Goal: Task Accomplishment & Management: Manage account settings

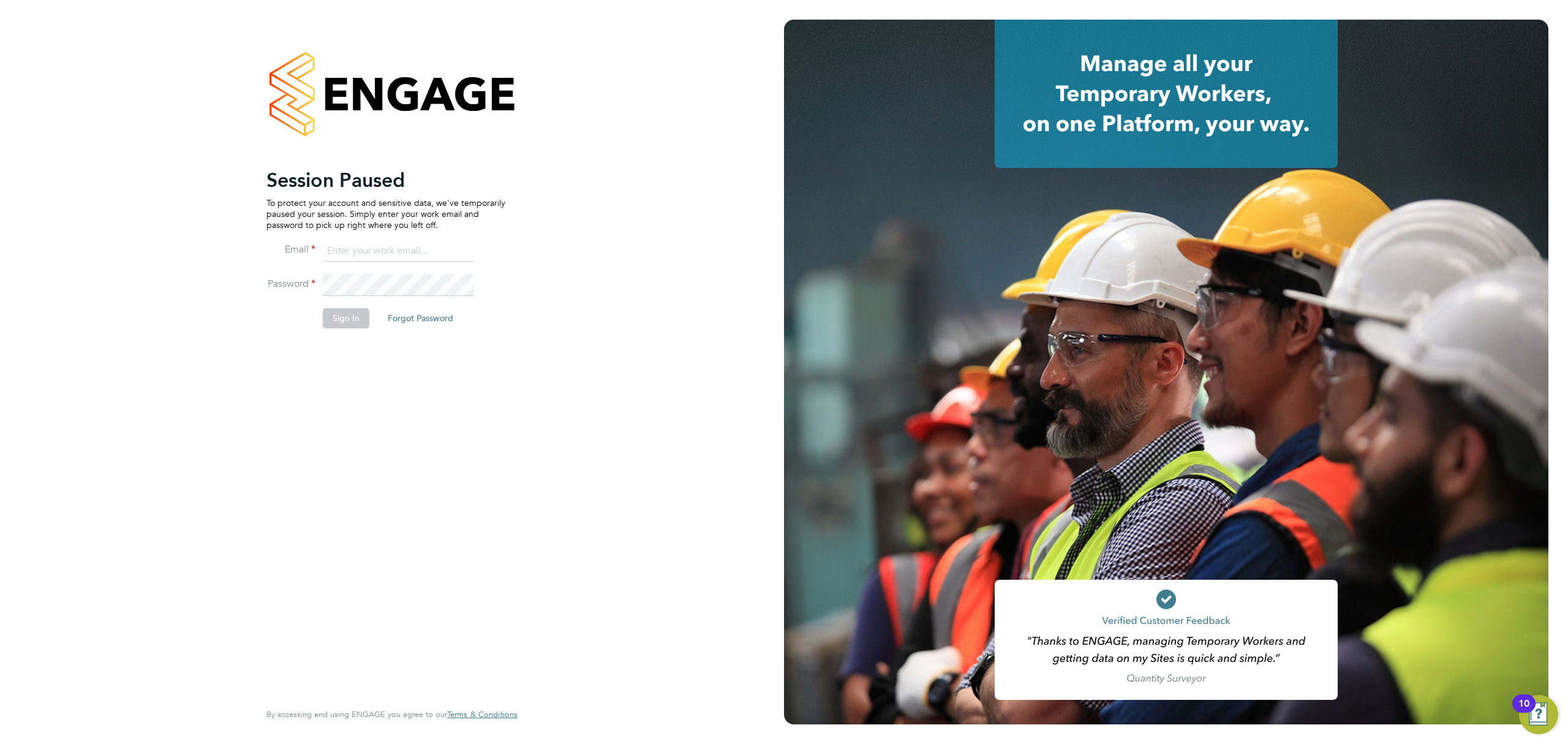
click at [364, 261] on input at bounding box center [398, 251] width 151 height 22
type input "[EMAIL_ADDRESS][PERSON_NAME][DOMAIN_NAME]"
click at [330, 314] on button "Sign In" at bounding box center [346, 318] width 46 height 20
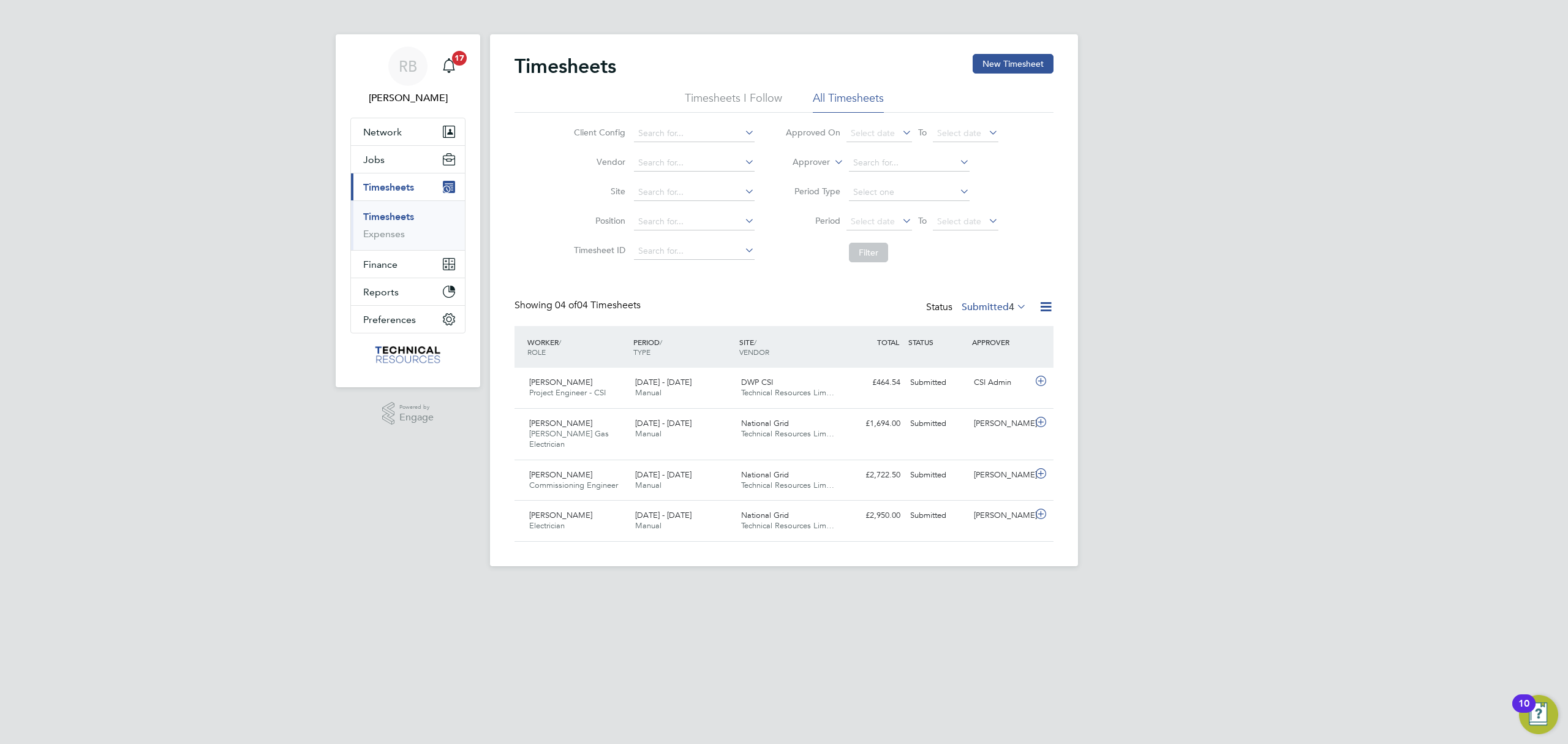
click at [1009, 310] on span "4" at bounding box center [1011, 307] width 6 height 12
click at [981, 381] on li "Approved" at bounding box center [978, 380] width 56 height 17
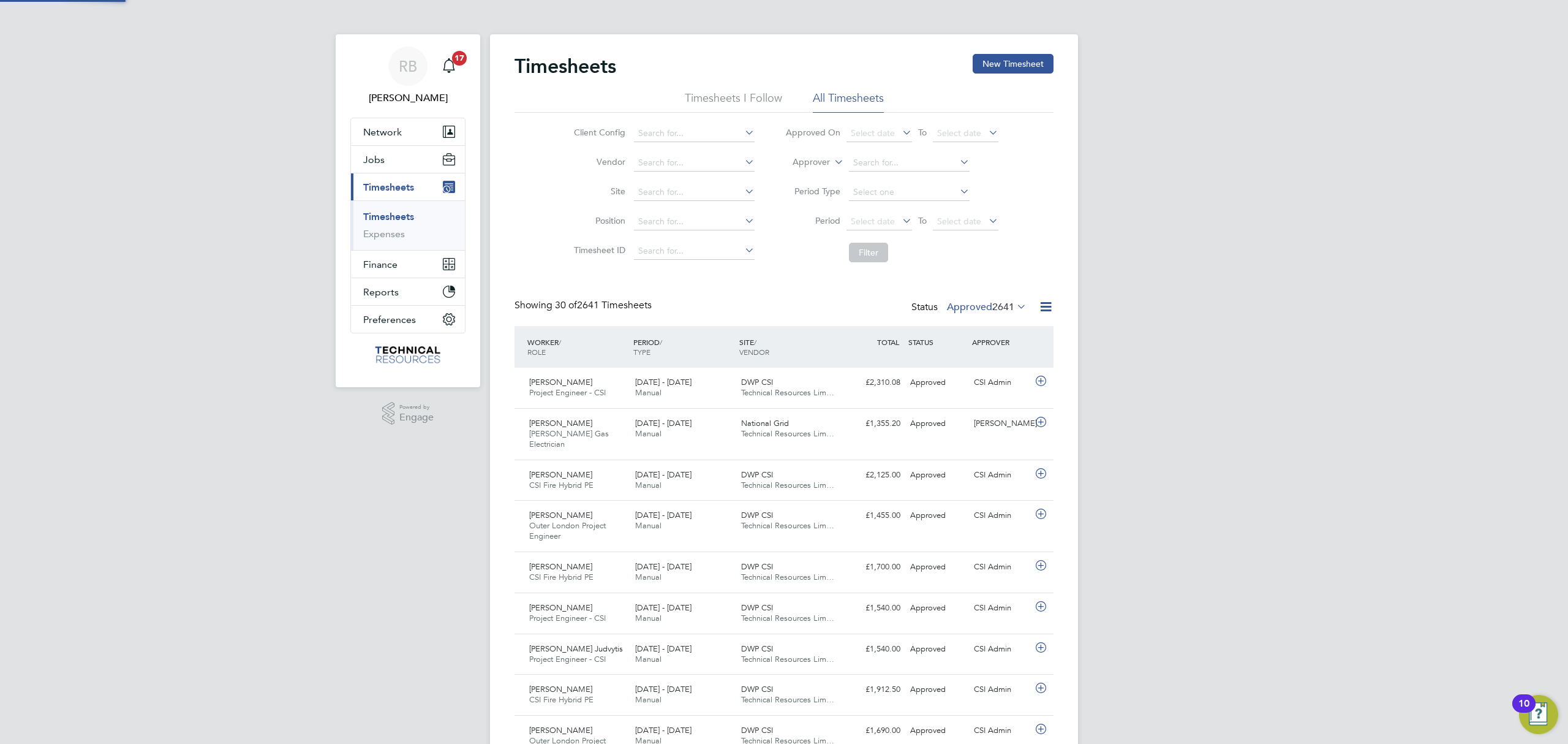
scroll to position [31, 107]
click at [1049, 304] on icon at bounding box center [1046, 307] width 15 height 15
click at [948, 342] on li "Export Timesheets" at bounding box center [969, 336] width 162 height 17
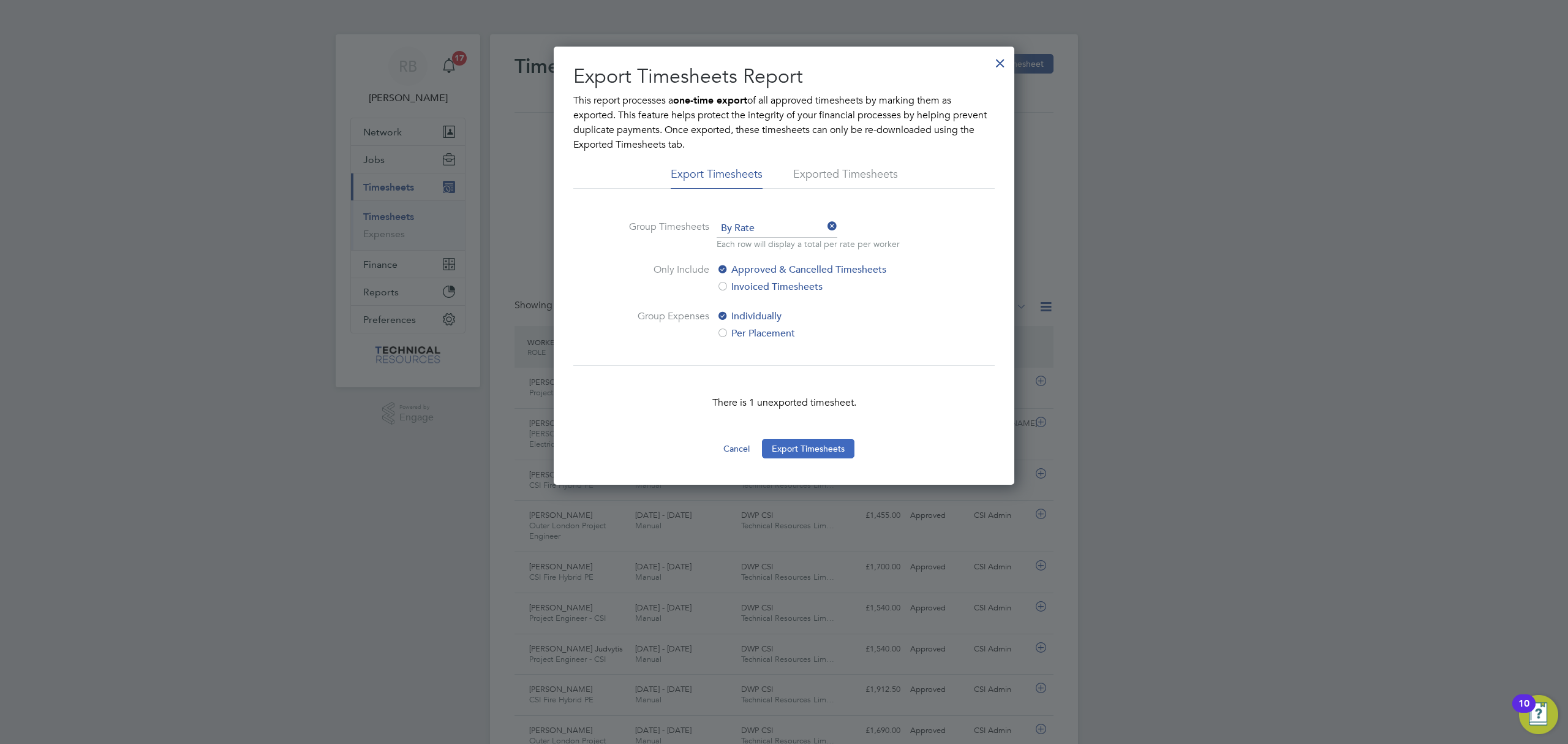
click at [809, 449] on button "Export Timesheets" at bounding box center [808, 449] width 93 height 20
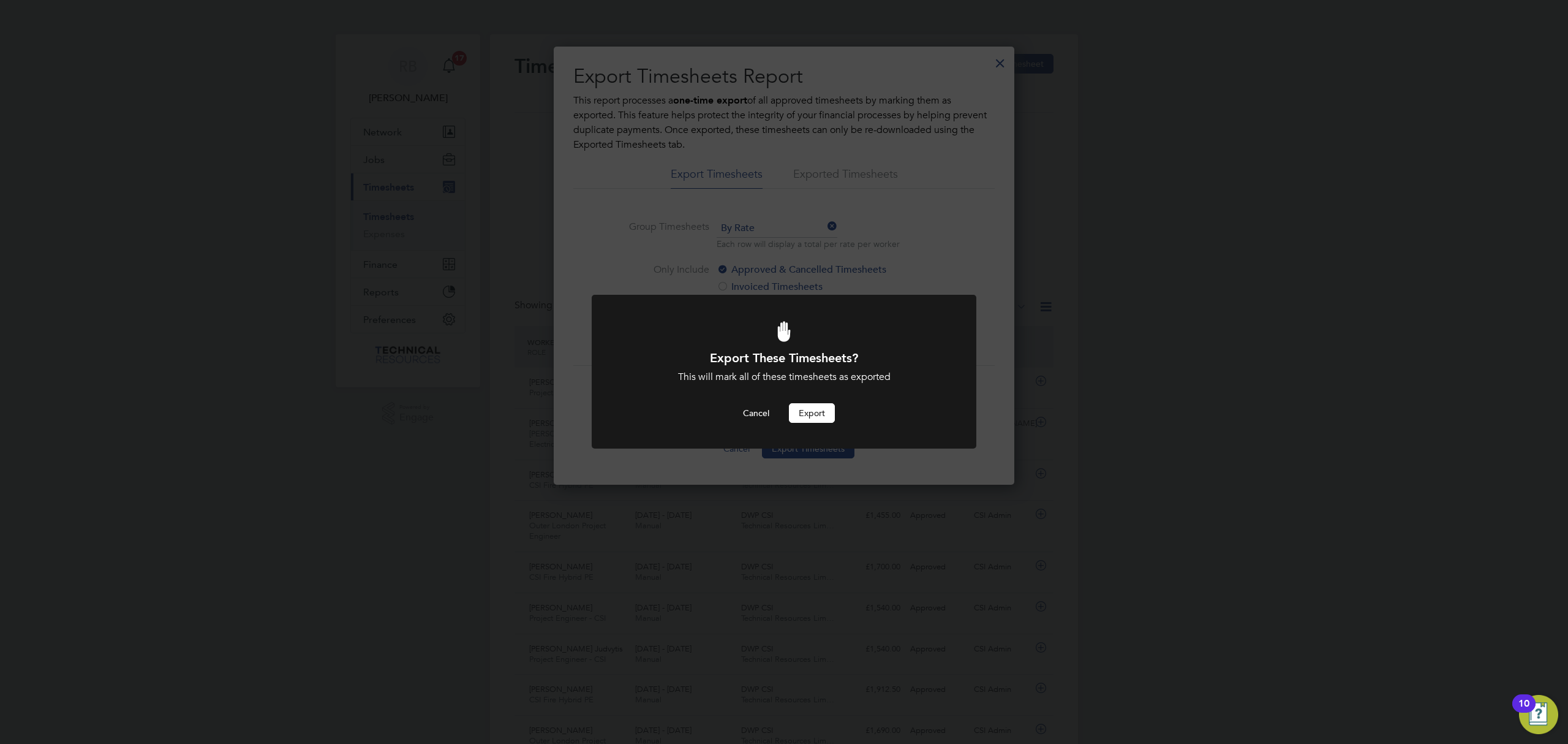
click at [819, 411] on button "Export" at bounding box center [812, 413] width 46 height 20
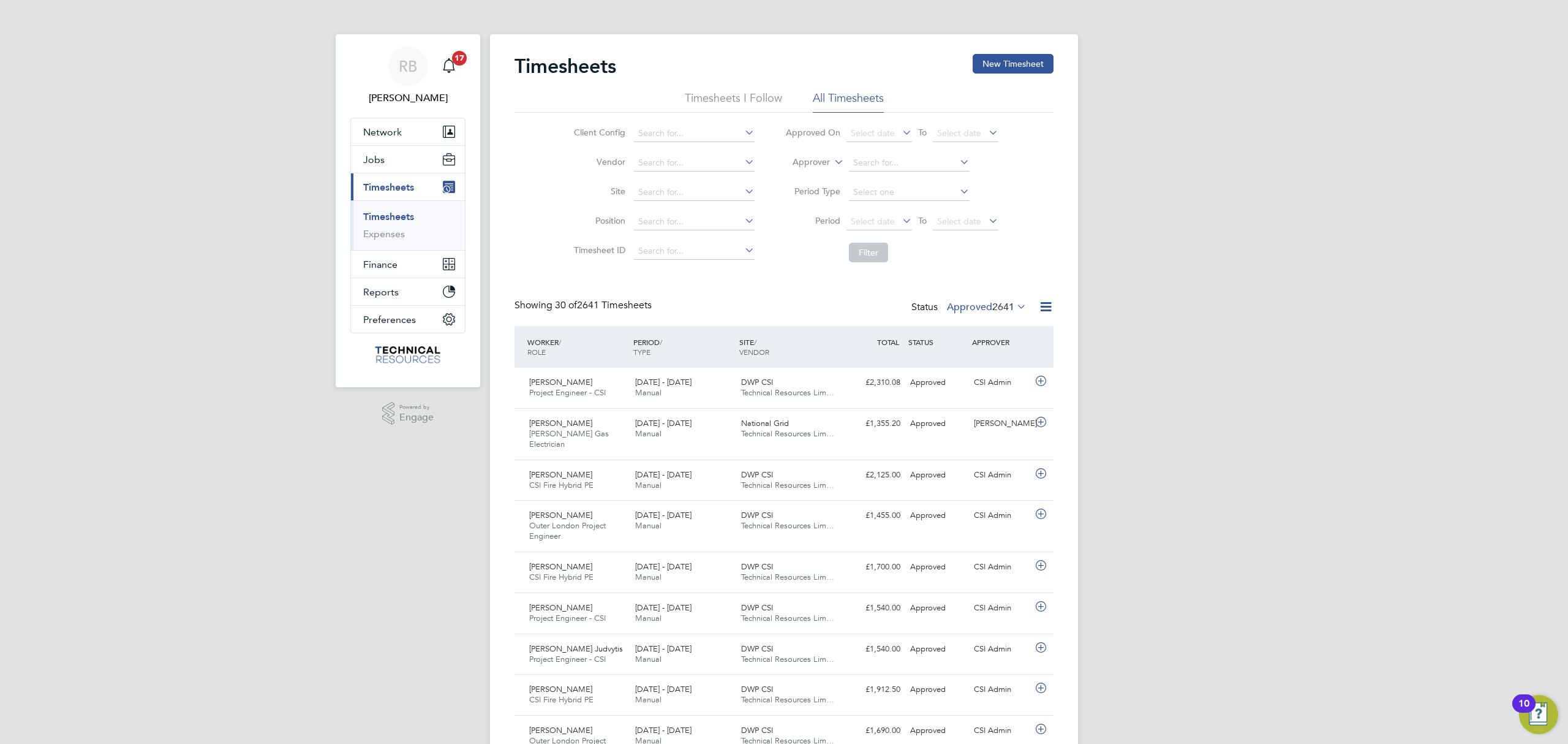
click at [1042, 319] on div "Showing 30 of 2641 Timesheets Status Approved 2641" at bounding box center [784, 312] width 539 height 27
click at [1042, 308] on icon at bounding box center [1046, 307] width 15 height 15
click at [966, 336] on li "Export Timesheets" at bounding box center [969, 336] width 162 height 17
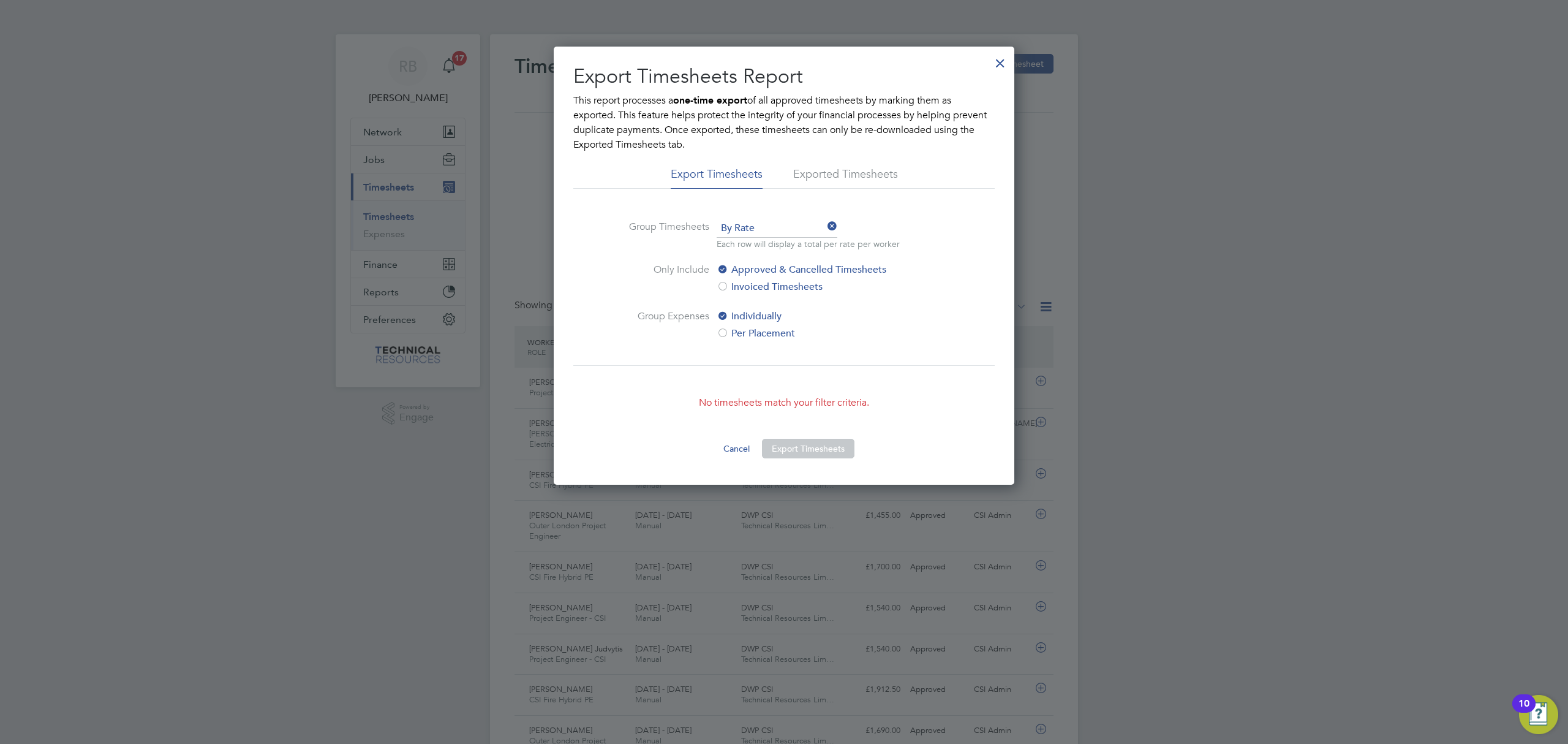
click at [995, 65] on div at bounding box center [1000, 60] width 22 height 22
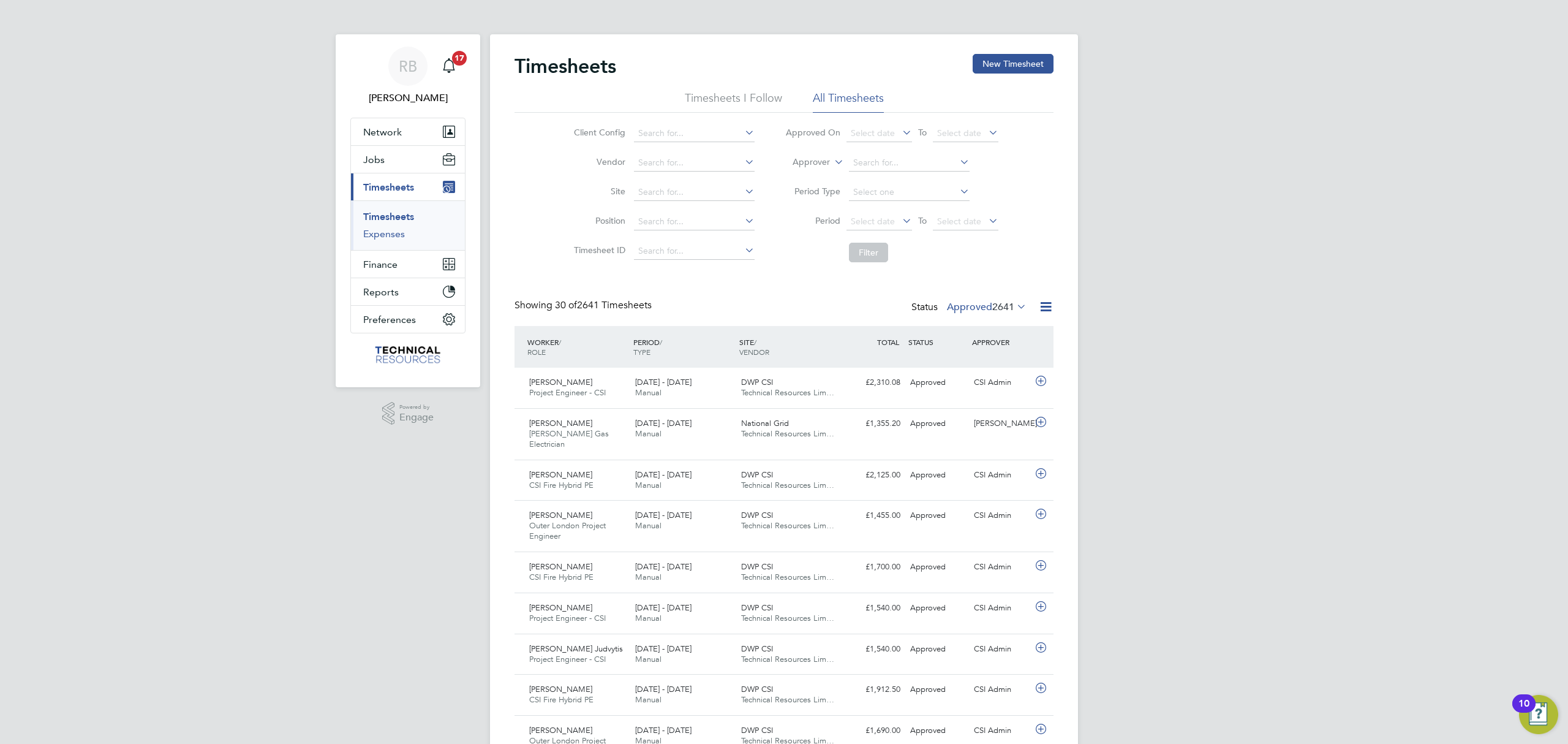
click at [381, 238] on link "Expenses" at bounding box center [384, 233] width 41 height 12
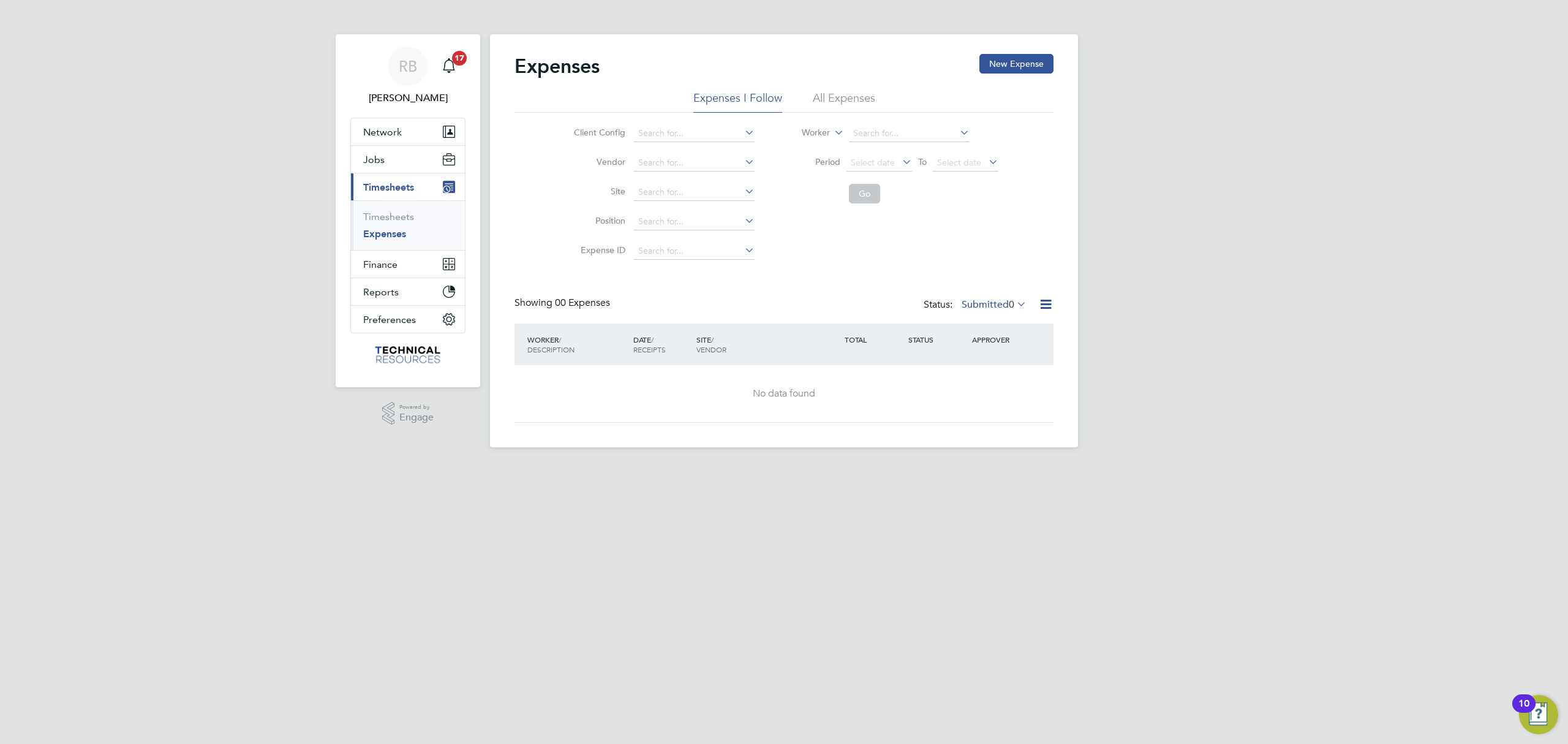
click at [873, 143] on li "Worker" at bounding box center [892, 134] width 244 height 30
click at [878, 131] on input at bounding box center [909, 134] width 121 height 17
click at [856, 101] on li "All Expenses" at bounding box center [844, 101] width 63 height 22
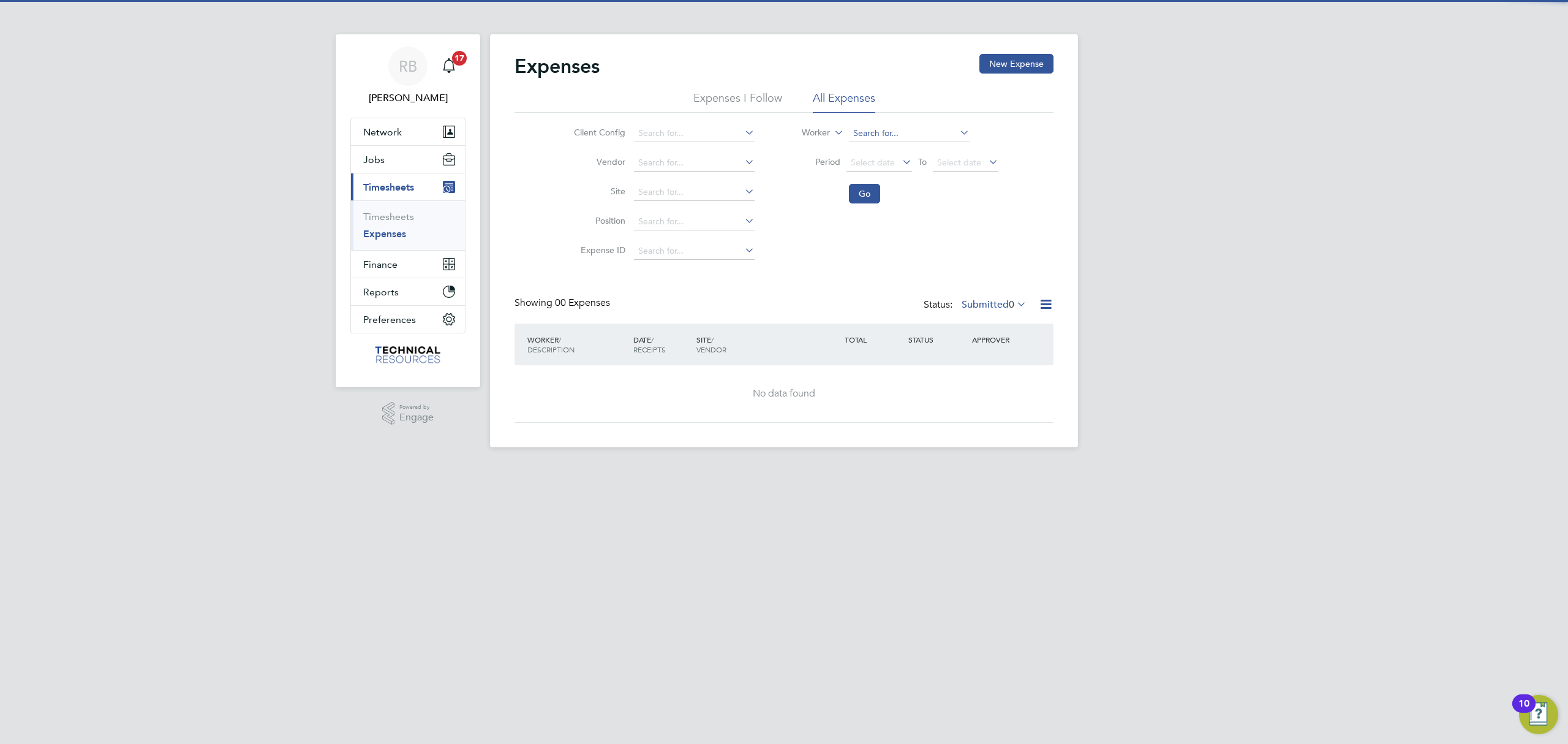
click at [907, 134] on input at bounding box center [909, 134] width 121 height 17
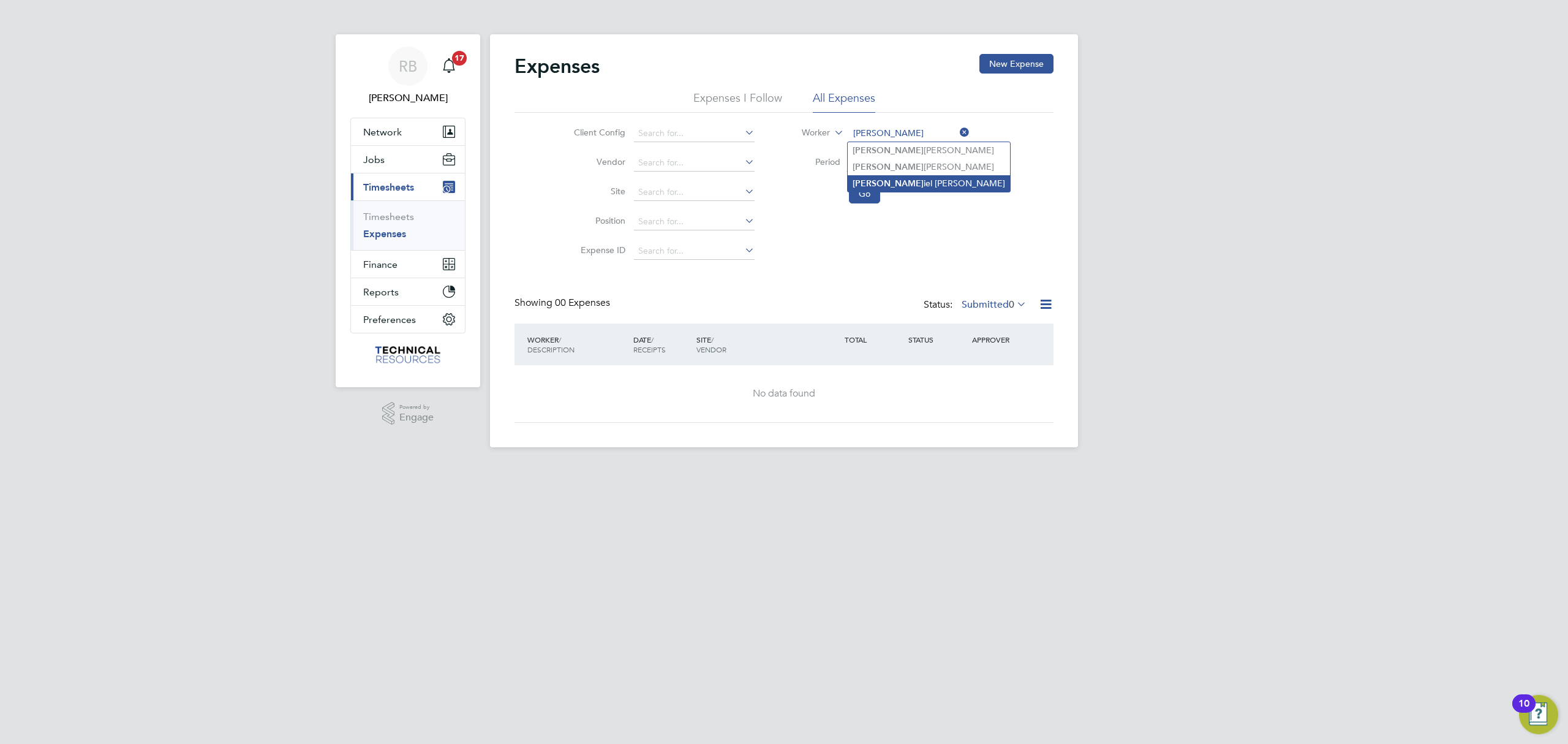
click at [893, 184] on li "Dan iel Mcallister" at bounding box center [928, 184] width 162 height 17
type input "Daniel Mcallister"
click at [858, 196] on button "Go" at bounding box center [864, 193] width 31 height 20
click at [996, 307] on label "Submitted 0" at bounding box center [994, 304] width 65 height 12
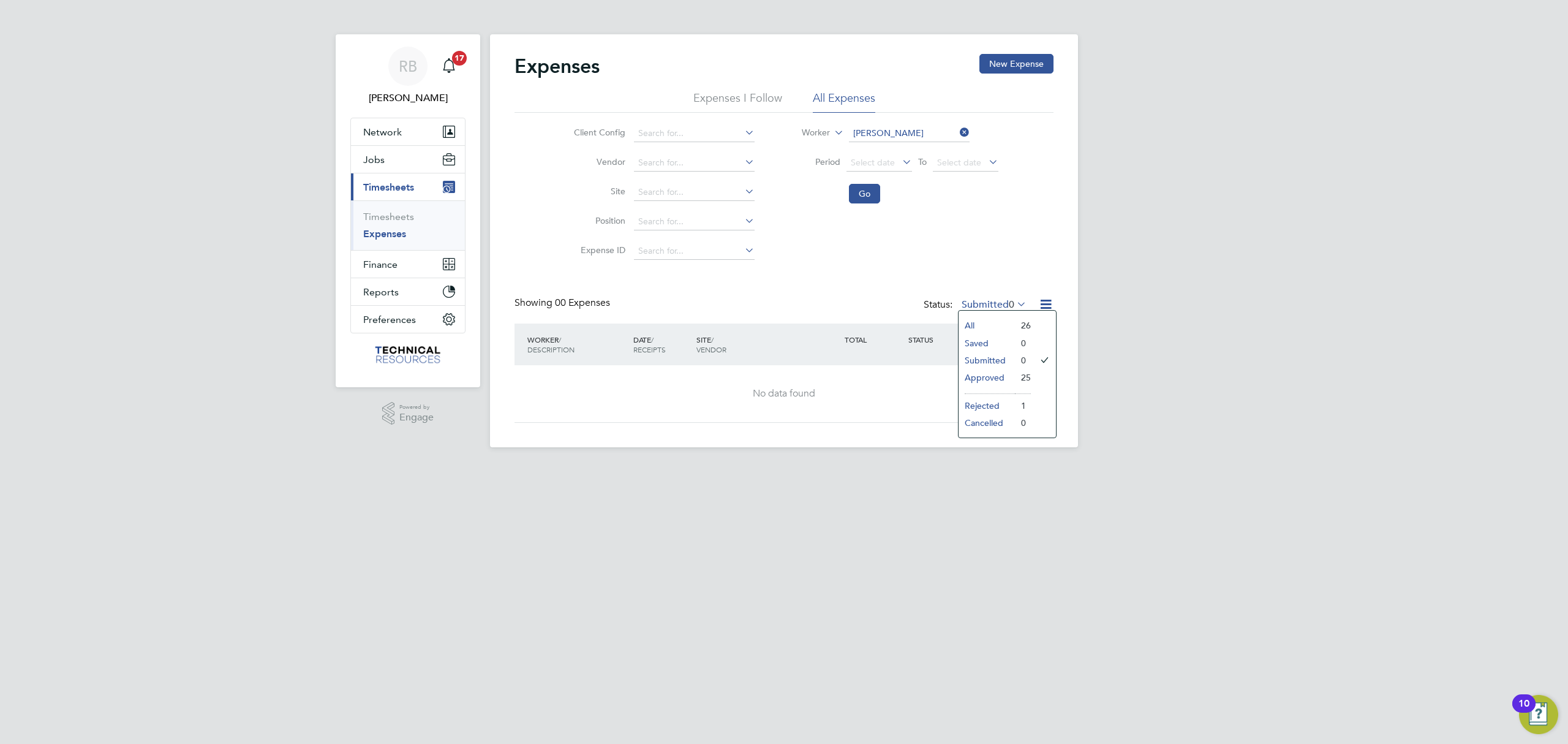
click at [976, 322] on li "All" at bounding box center [987, 326] width 56 height 17
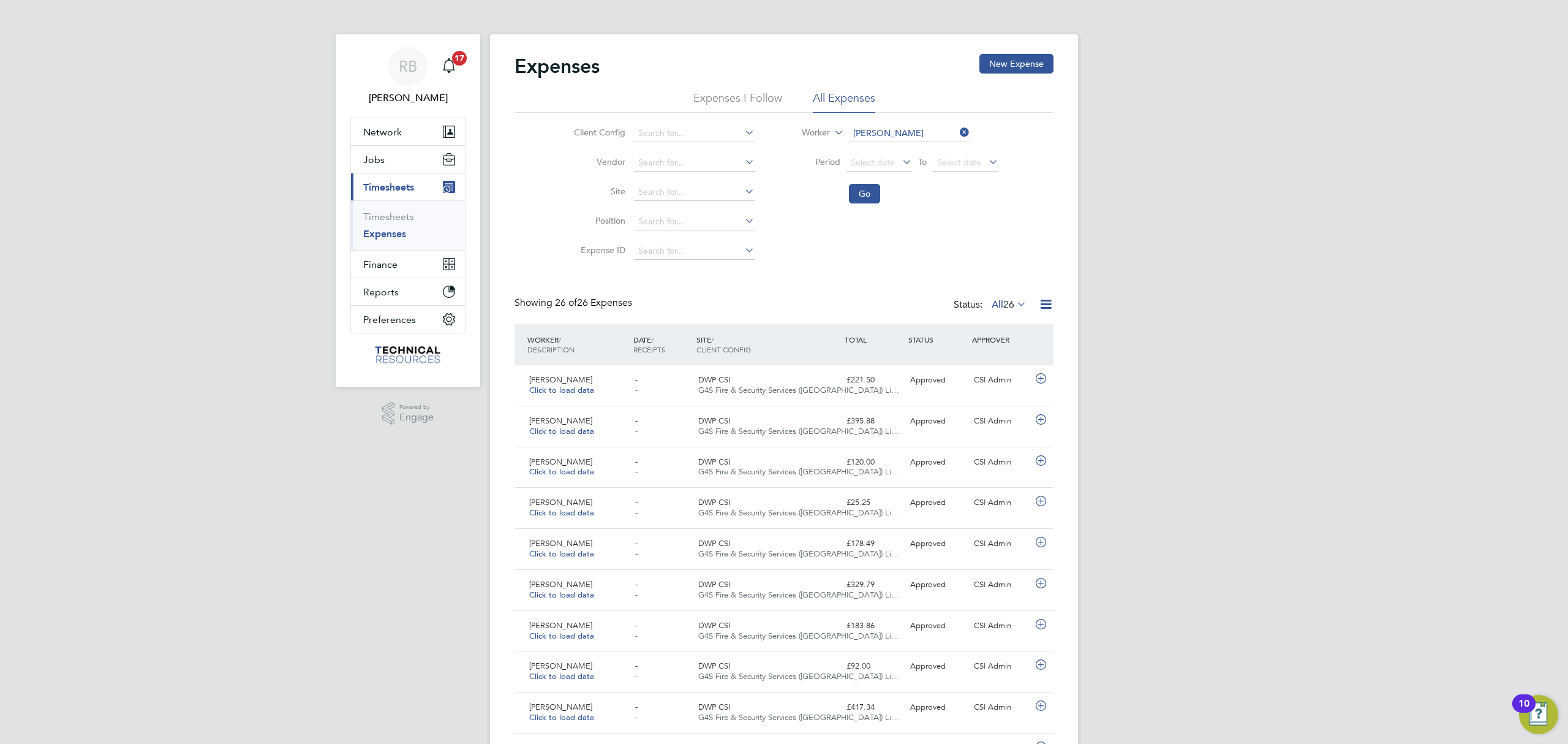
click at [1214, 351] on div "RB Rianna Bowles Notifications 17 Applications: Network Team Members Businesses…" at bounding box center [784, 736] width 1568 height 1473
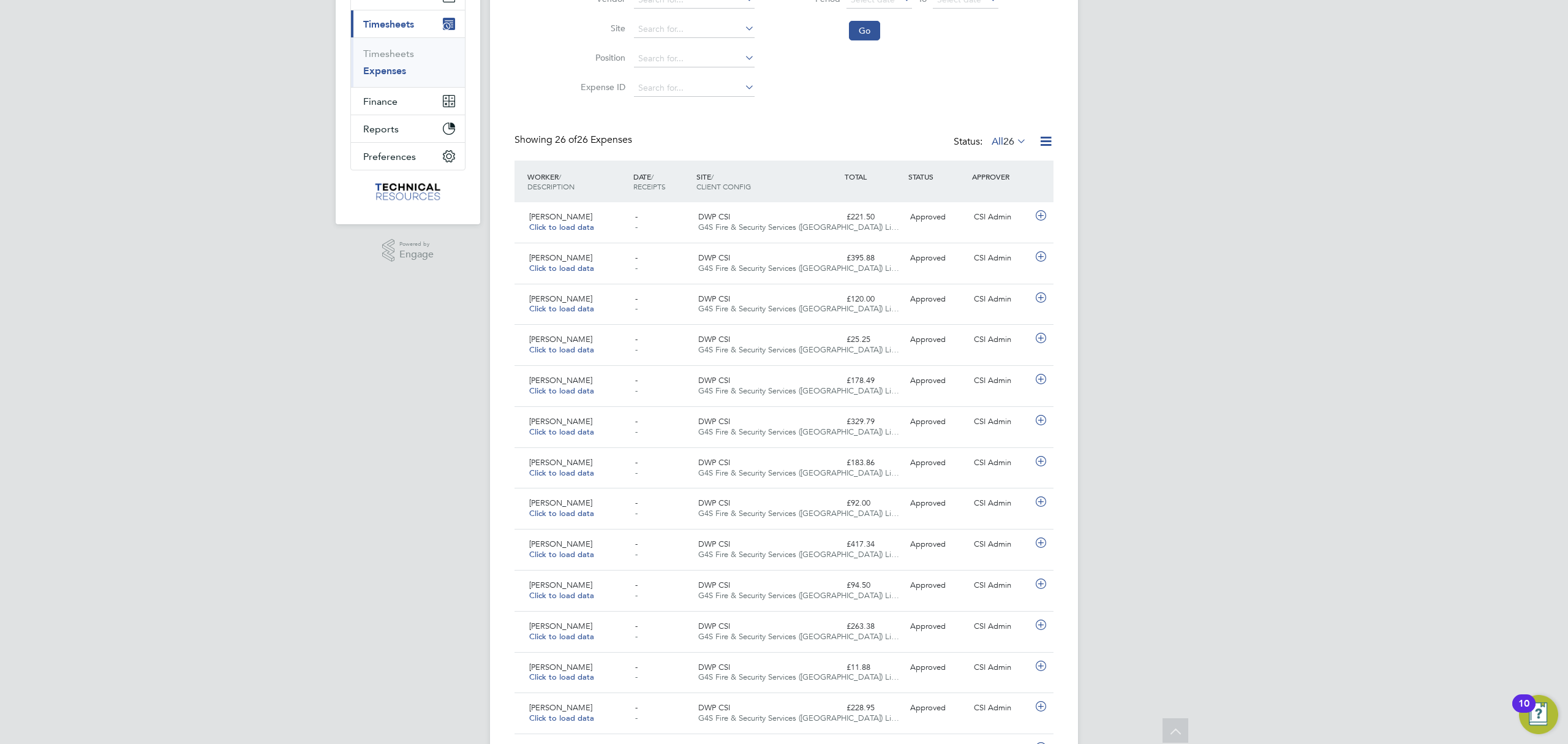
click at [1047, 138] on icon at bounding box center [1046, 141] width 15 height 15
click at [1152, 137] on div "RB Rianna Bowles Notifications 17 Applications: Network Team Members Businesses…" at bounding box center [784, 573] width 1568 height 1473
